Goal: Transaction & Acquisition: Purchase product/service

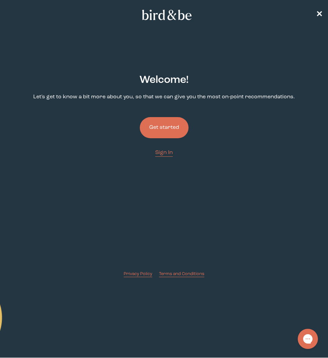
click at [161, 134] on button "Get started" at bounding box center [164, 127] width 49 height 21
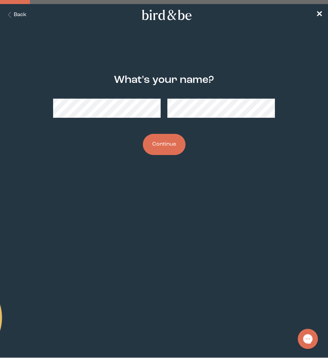
click at [167, 149] on button "Continue" at bounding box center [164, 144] width 43 height 21
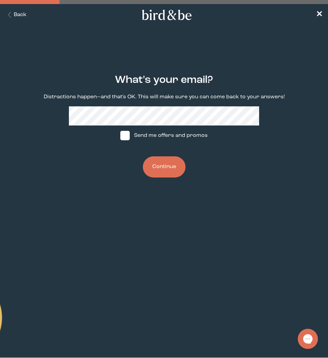
click at [171, 171] on button "Continue" at bounding box center [164, 166] width 43 height 21
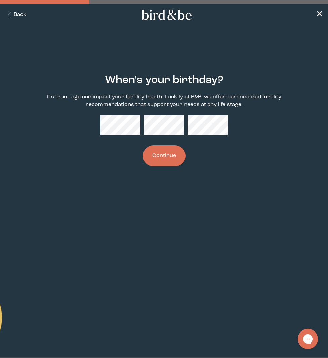
click at [165, 160] on button "Continue" at bounding box center [164, 155] width 43 height 21
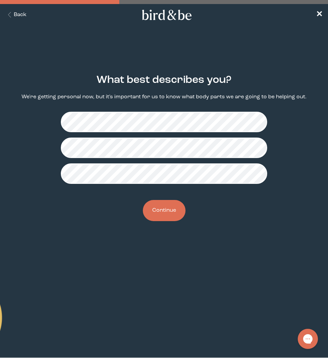
click at [165, 216] on button "Continue" at bounding box center [164, 210] width 43 height 21
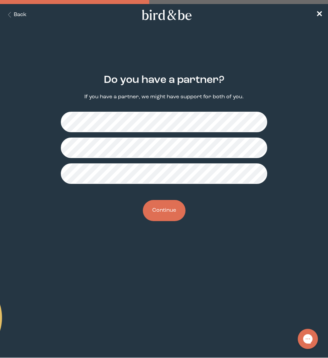
click at [166, 218] on button "Continue" at bounding box center [164, 210] width 43 height 21
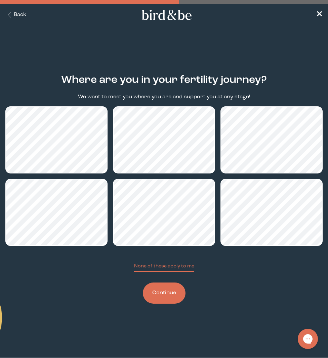
click at [173, 291] on button "Continue" at bounding box center [164, 293] width 43 height 21
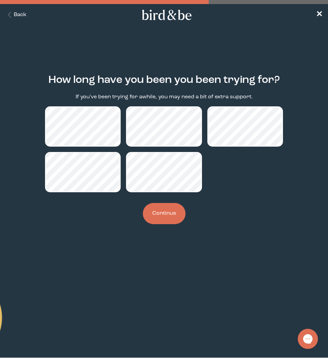
click at [174, 212] on button "Continue" at bounding box center [164, 213] width 43 height 21
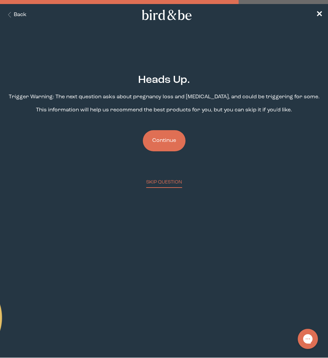
click at [173, 149] on button "Continue" at bounding box center [164, 140] width 43 height 21
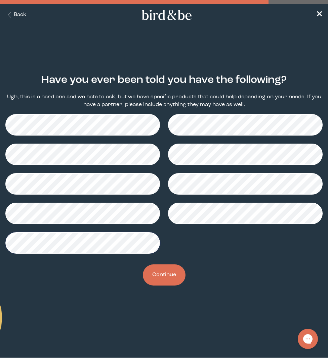
click at [170, 281] on button "Continue" at bounding box center [164, 275] width 43 height 21
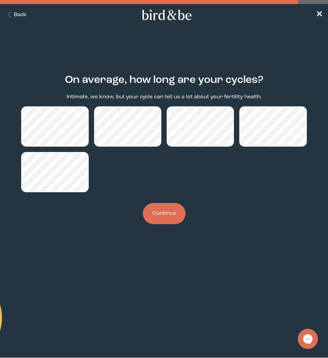
click at [172, 214] on button "Continue" at bounding box center [164, 213] width 43 height 21
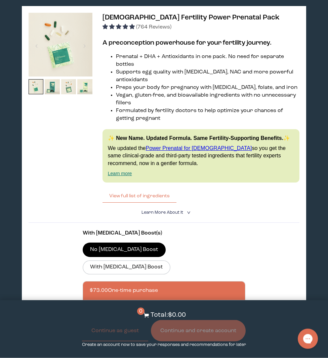
scroll to position [1716, 0]
click at [170, 261] on label "With [MEDICAL_DATA] Boost" at bounding box center [127, 268] width 88 height 14
click at [0, 0] on input "With [MEDICAL_DATA] Boost" at bounding box center [0, 0] width 0 height 0
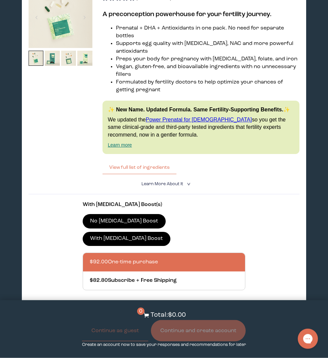
scroll to position [1744, 0]
click at [186, 307] on button "Add to Cart - $92.00" at bounding box center [164, 314] width 70 height 14
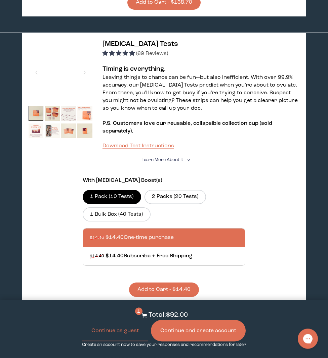
scroll to position [399, 0]
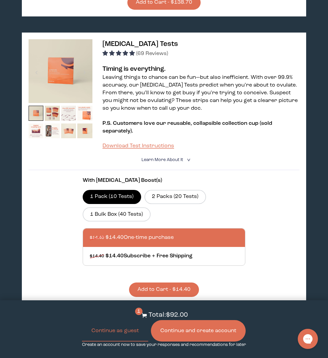
click at [188, 190] on label "2 Packs (20 Tests)" at bounding box center [174, 197] width 61 height 14
click at [0, 0] on input "2 Packs (20 Tests)" at bounding box center [0, 0] width 0 height 0
click at [136, 210] on label "1 Bulk Box (40 Tests)" at bounding box center [117, 214] width 68 height 14
click at [0, 0] on input "1 Bulk Box (40 Tests)" at bounding box center [0, 0] width 0 height 0
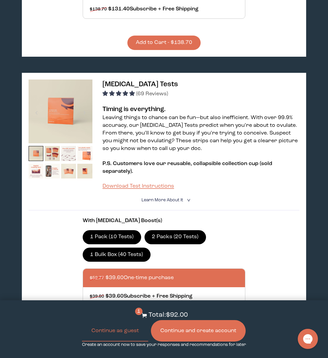
scroll to position [359, 0]
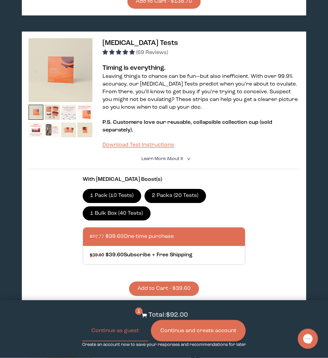
click at [179, 285] on button "Add to Cart - $39.60" at bounding box center [164, 289] width 70 height 14
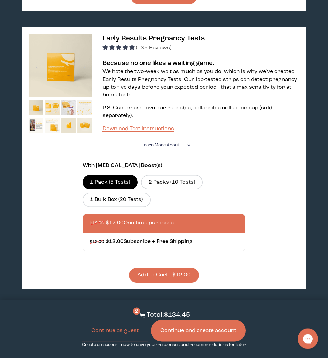
scroll to position [692, 0]
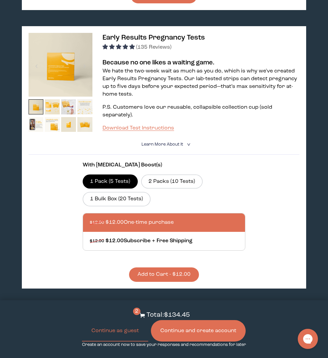
click at [181, 282] on button "Add to Cart - $12.00" at bounding box center [164, 275] width 70 height 14
click at [112, 342] on button "Continue as guest" at bounding box center [115, 330] width 66 height 21
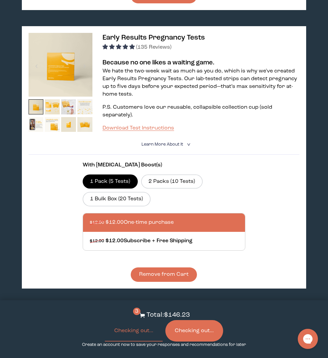
scroll to position [719, 0]
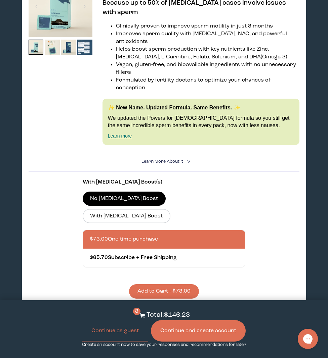
scroll to position [1371, 0]
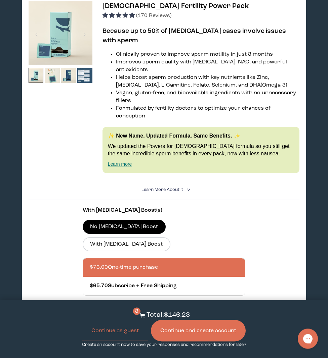
click at [119, 324] on button "Continue as guest" at bounding box center [115, 330] width 66 height 21
